Goal: Information Seeking & Learning: Learn about a topic

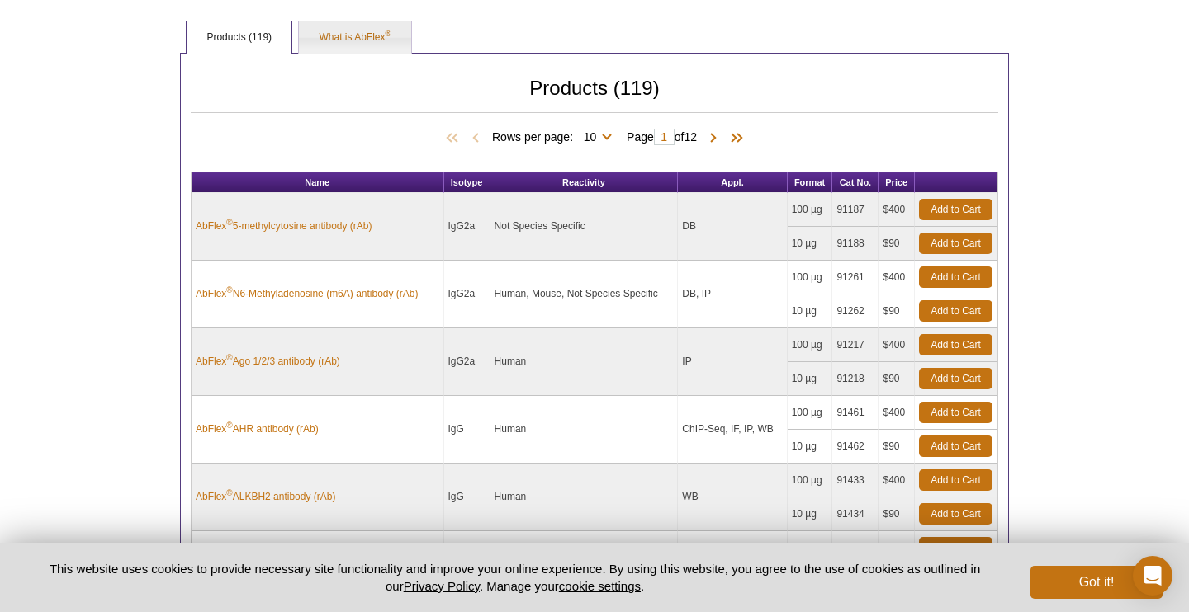
scroll to position [593, 0]
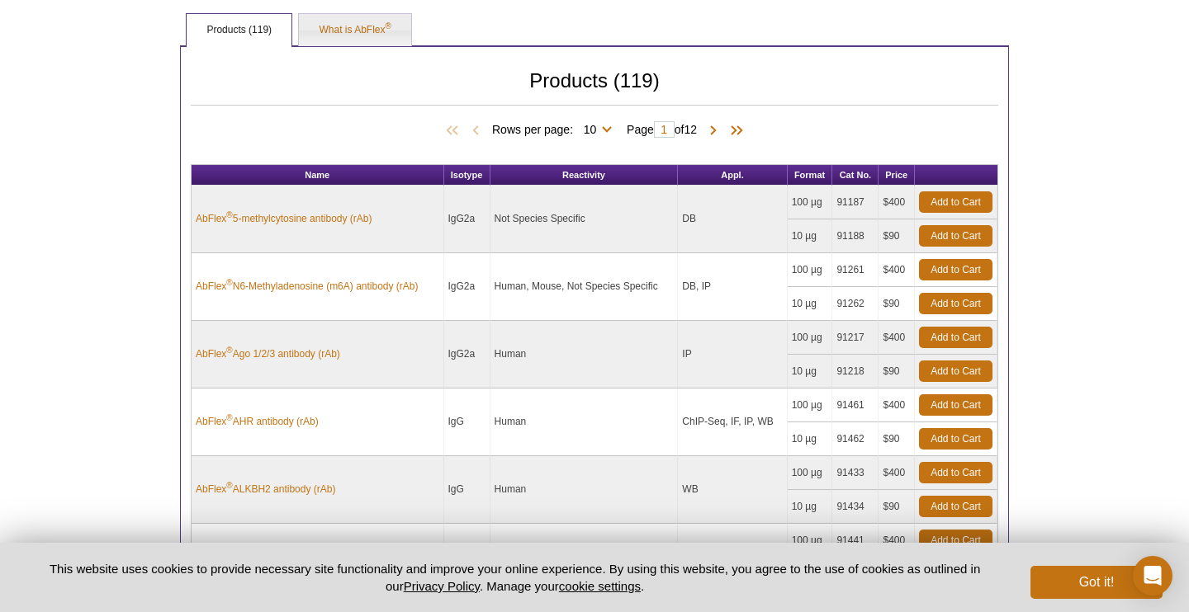
drag, startPoint x: 446, startPoint y: 220, endPoint x: 600, endPoint y: 221, distance: 154.4
click at [600, 220] on tr "AbFlex ® 5-methylcytosine antibody (rAb) IgG2a Not Species Specific DB 100 µg 9…" at bounding box center [594, 203] width 806 height 34
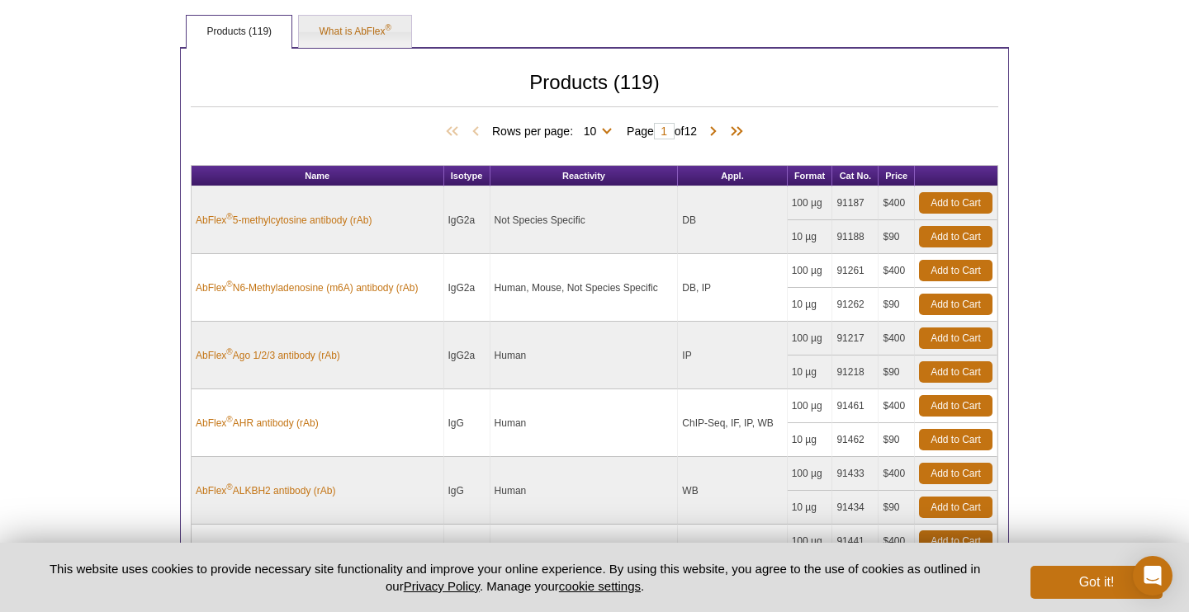
click at [600, 221] on td "Not Species Specific" at bounding box center [584, 221] width 188 height 68
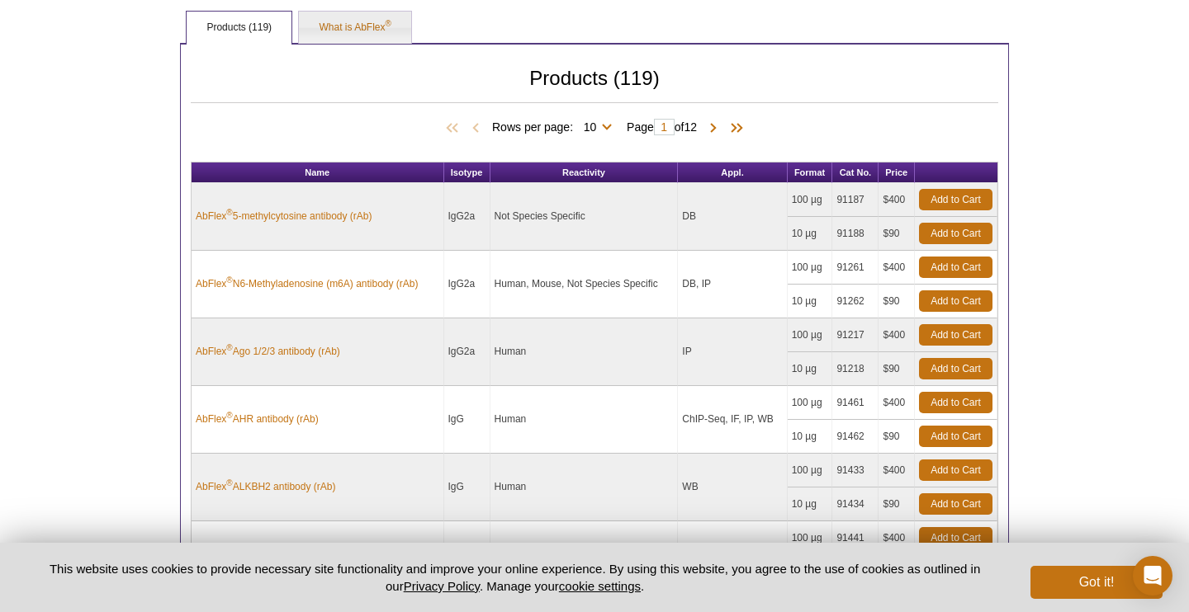
scroll to position [569, 0]
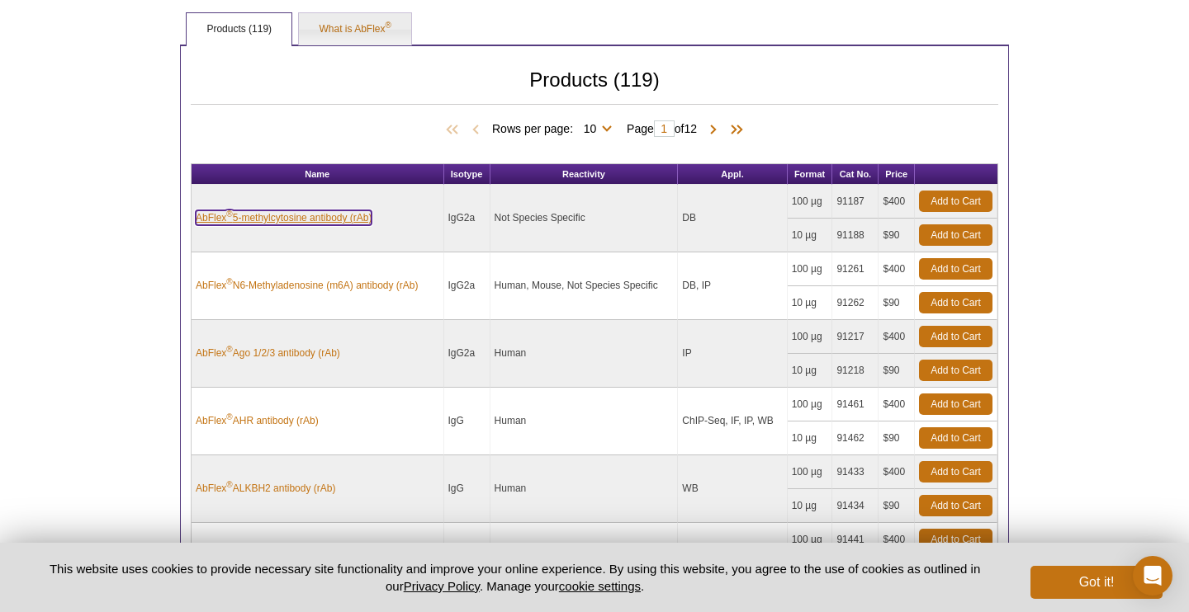
click at [299, 215] on link "AbFlex ® 5-methylcytosine antibody (rAb)" at bounding box center [284, 217] width 176 height 15
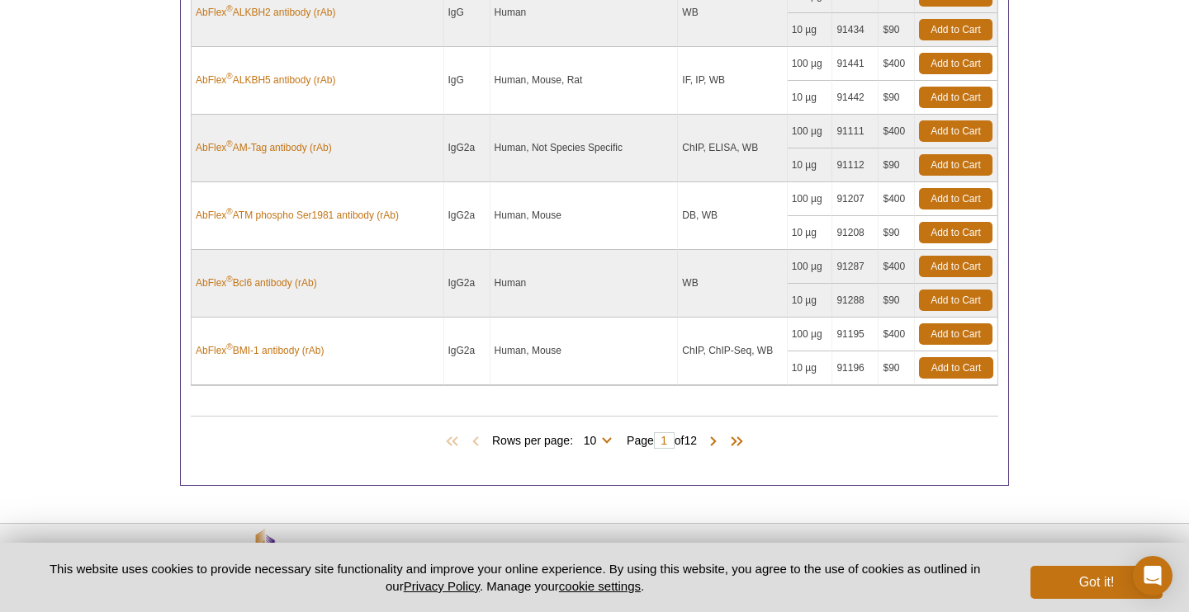
scroll to position [1047, 0]
